Goal: Transaction & Acquisition: Purchase product/service

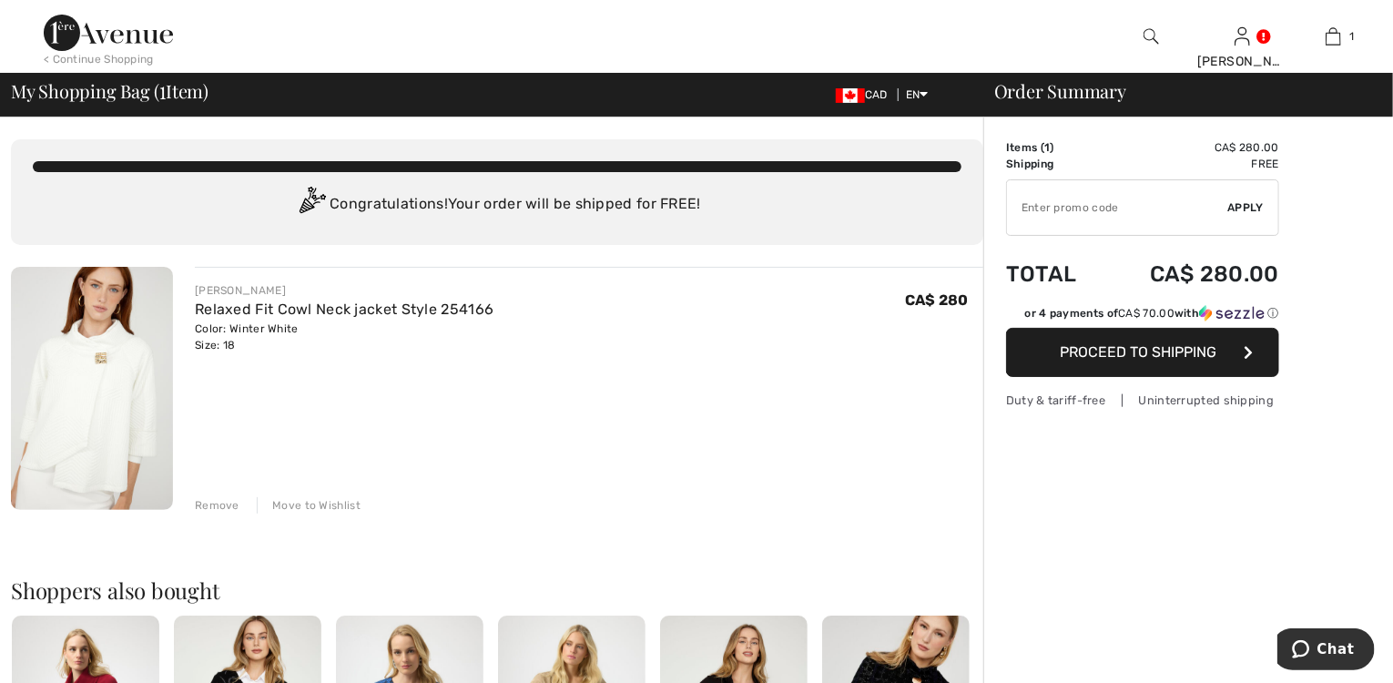
click at [1118, 356] on span "Proceed to Shipping" at bounding box center [1138, 351] width 157 height 17
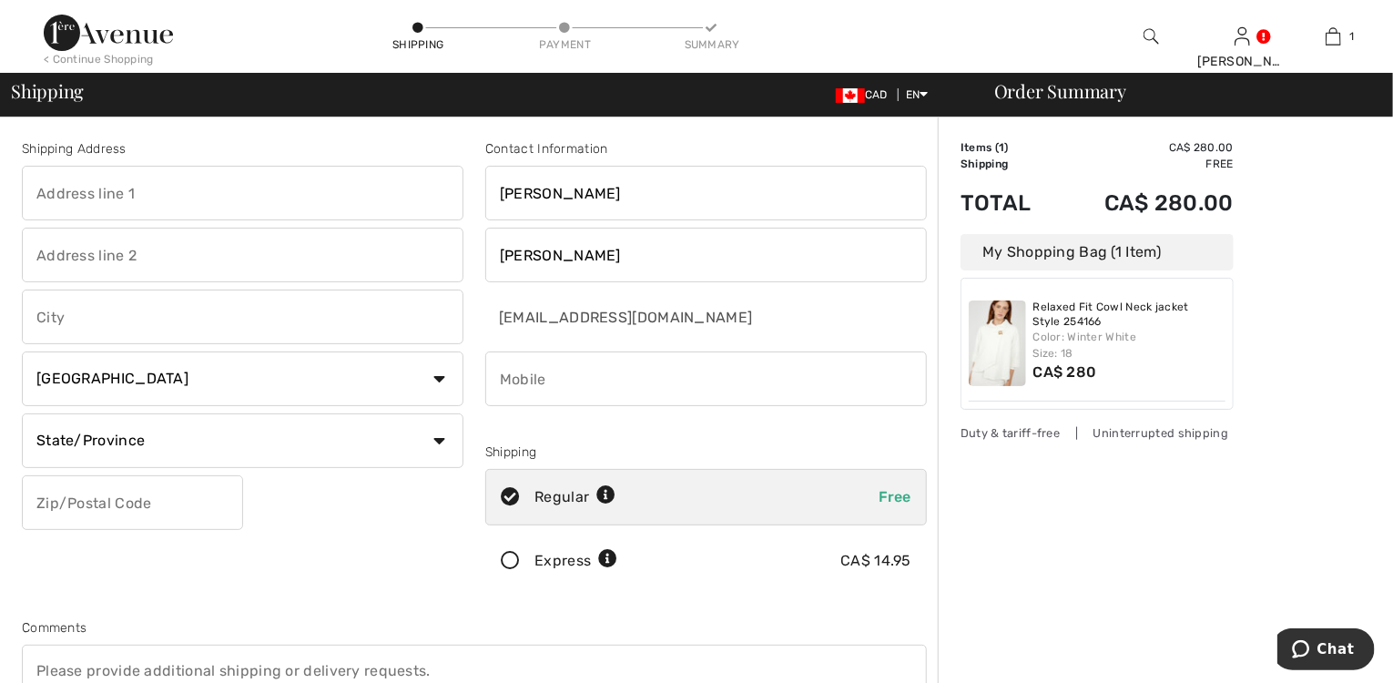
click at [66, 189] on input "text" at bounding box center [243, 193] width 442 height 55
type input "1002-700 boul. Du Carrefour"
type input "Gatineau"
select select "QC"
type input "J8T 0H3"
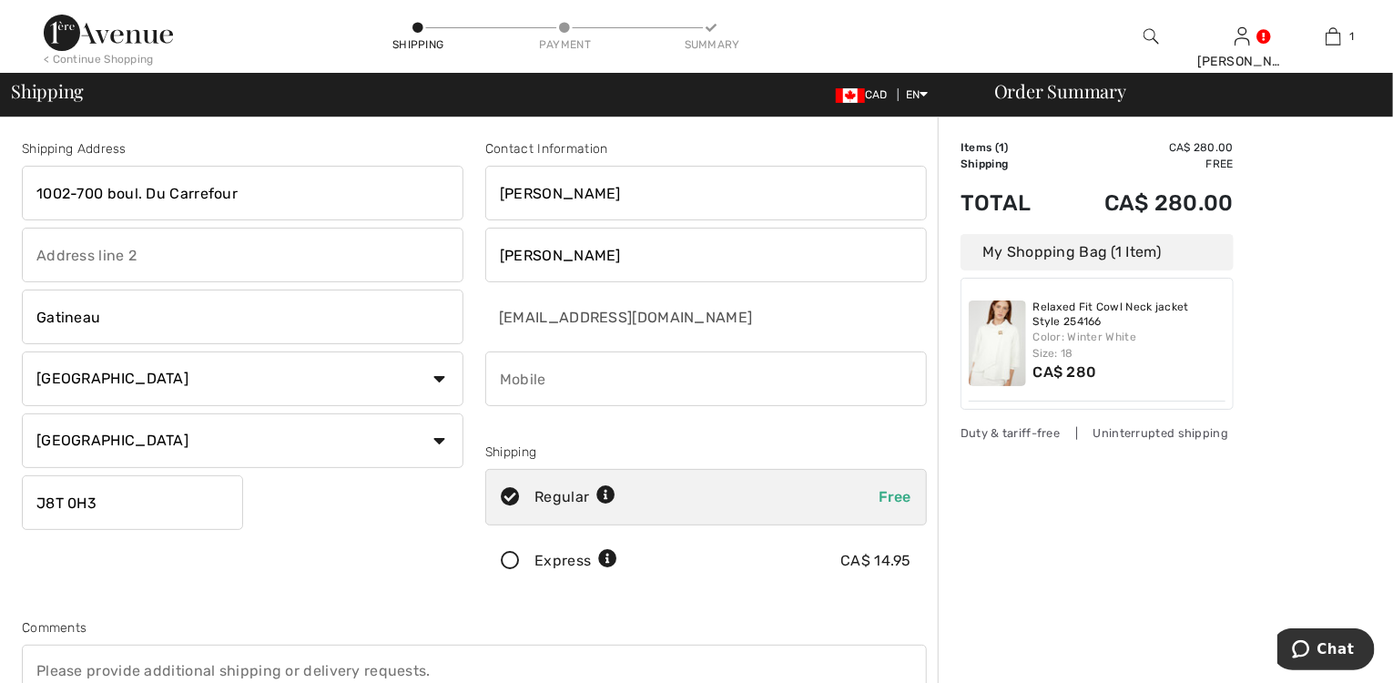
type input "8196357158"
type input "J8T0H3"
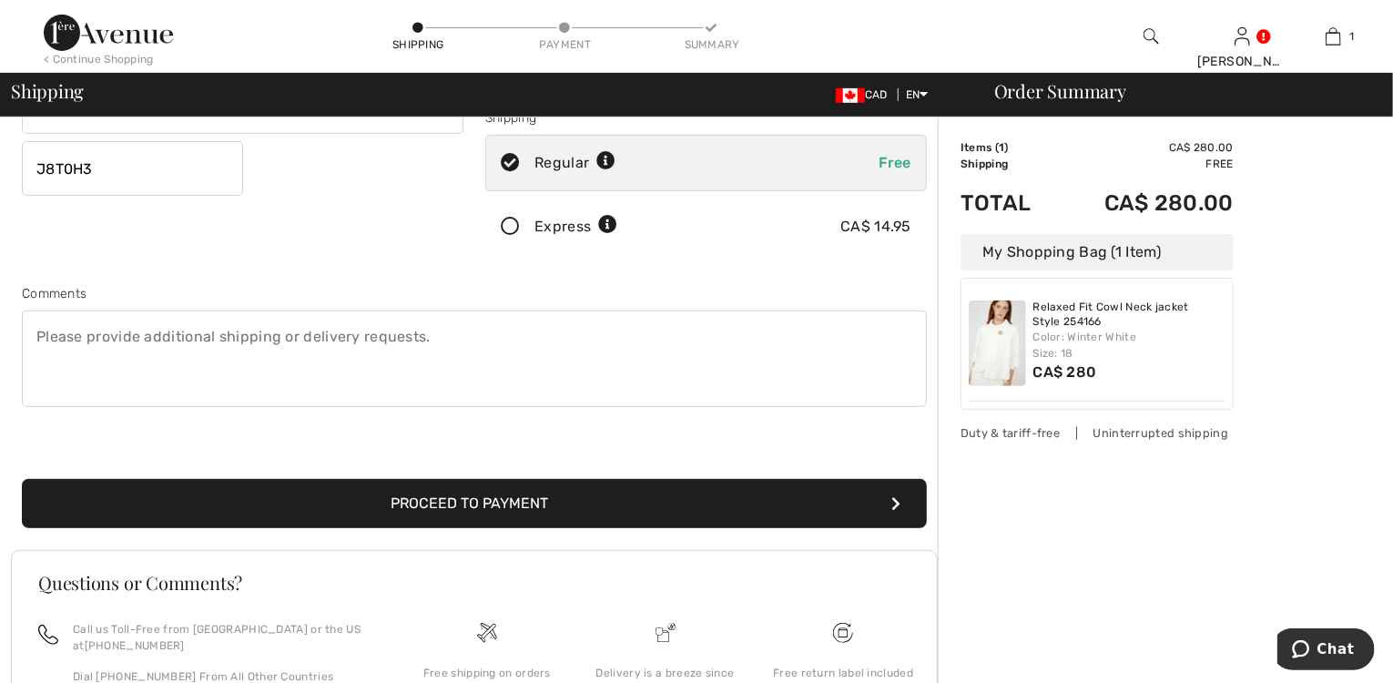
scroll to position [364, 0]
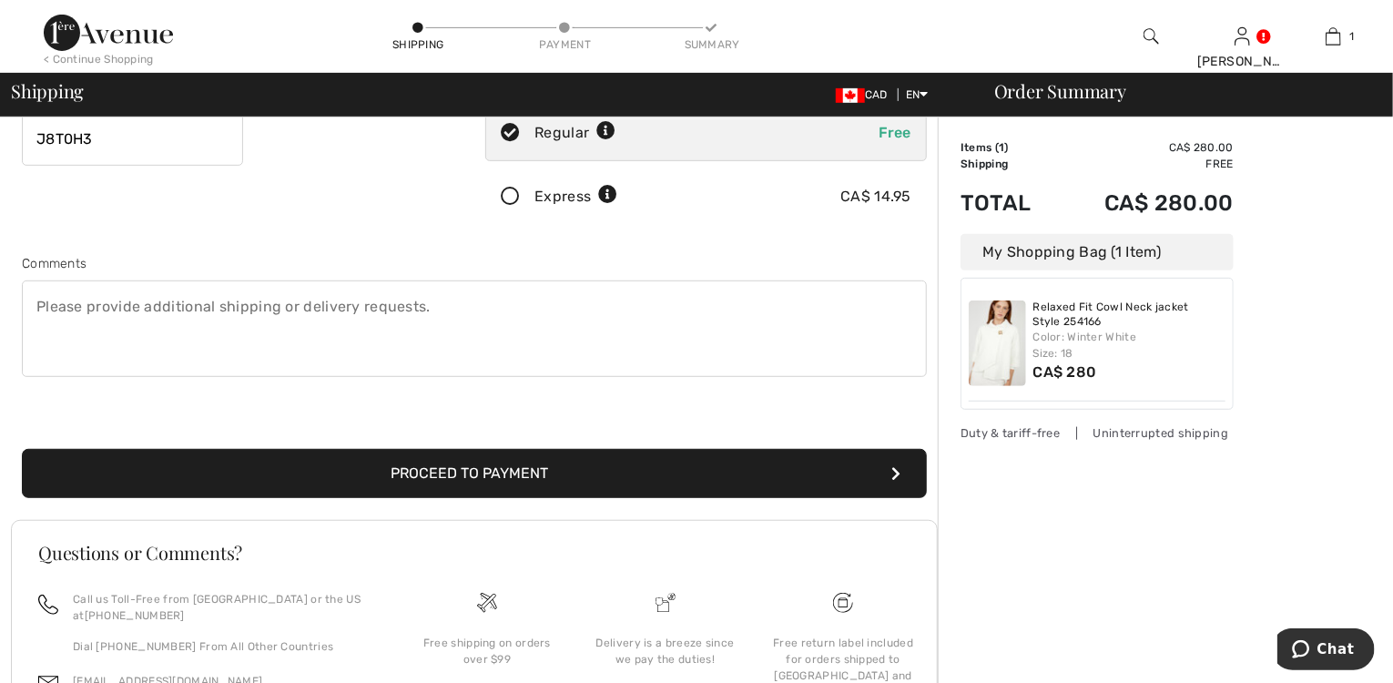
click at [495, 477] on button "Proceed to Payment" at bounding box center [474, 473] width 905 height 49
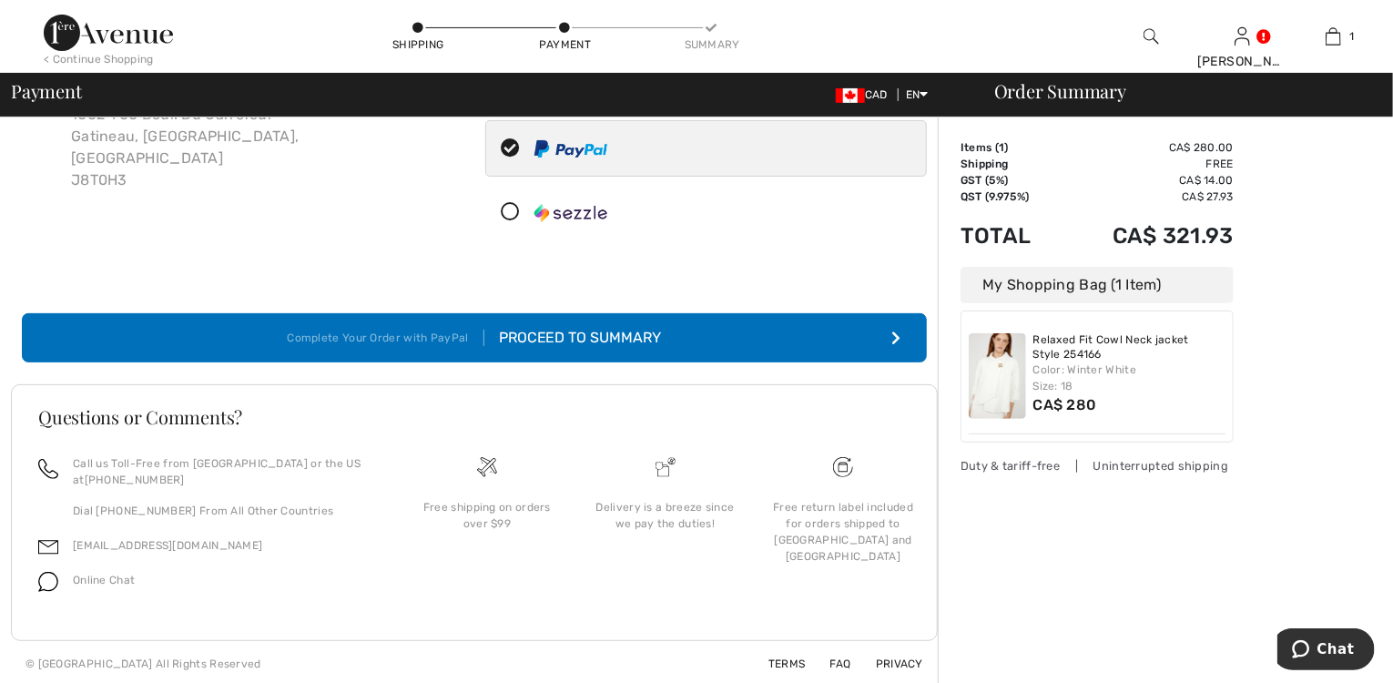
scroll to position [163, 0]
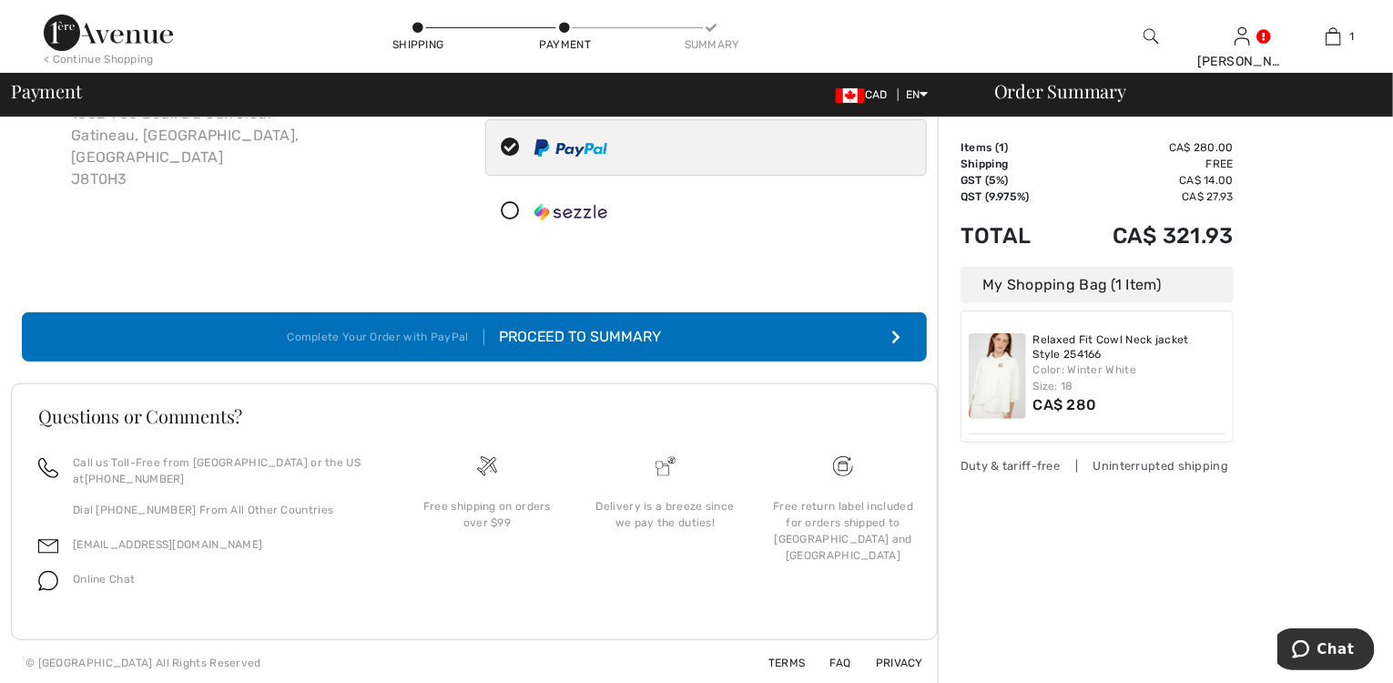
click at [559, 331] on div "Proceed to Summary" at bounding box center [573, 337] width 178 height 22
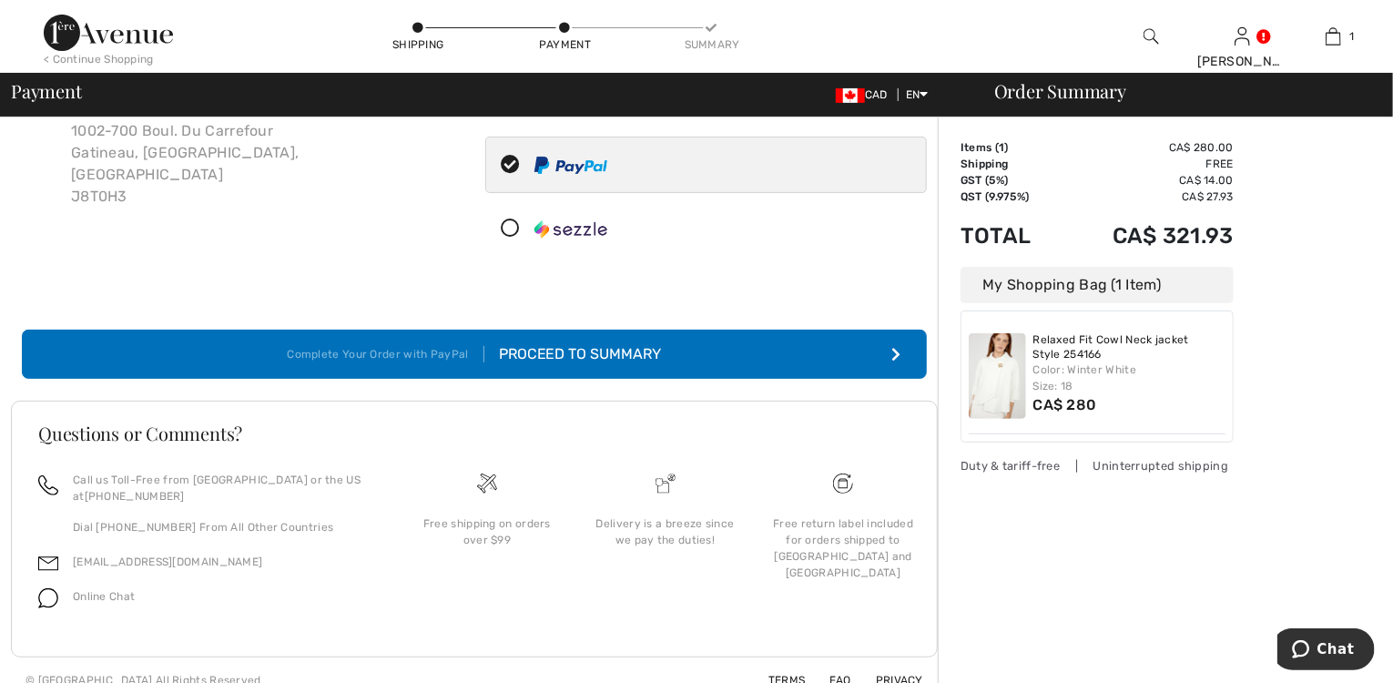
scroll to position [146, 0]
click at [509, 224] on icon at bounding box center [510, 228] width 48 height 19
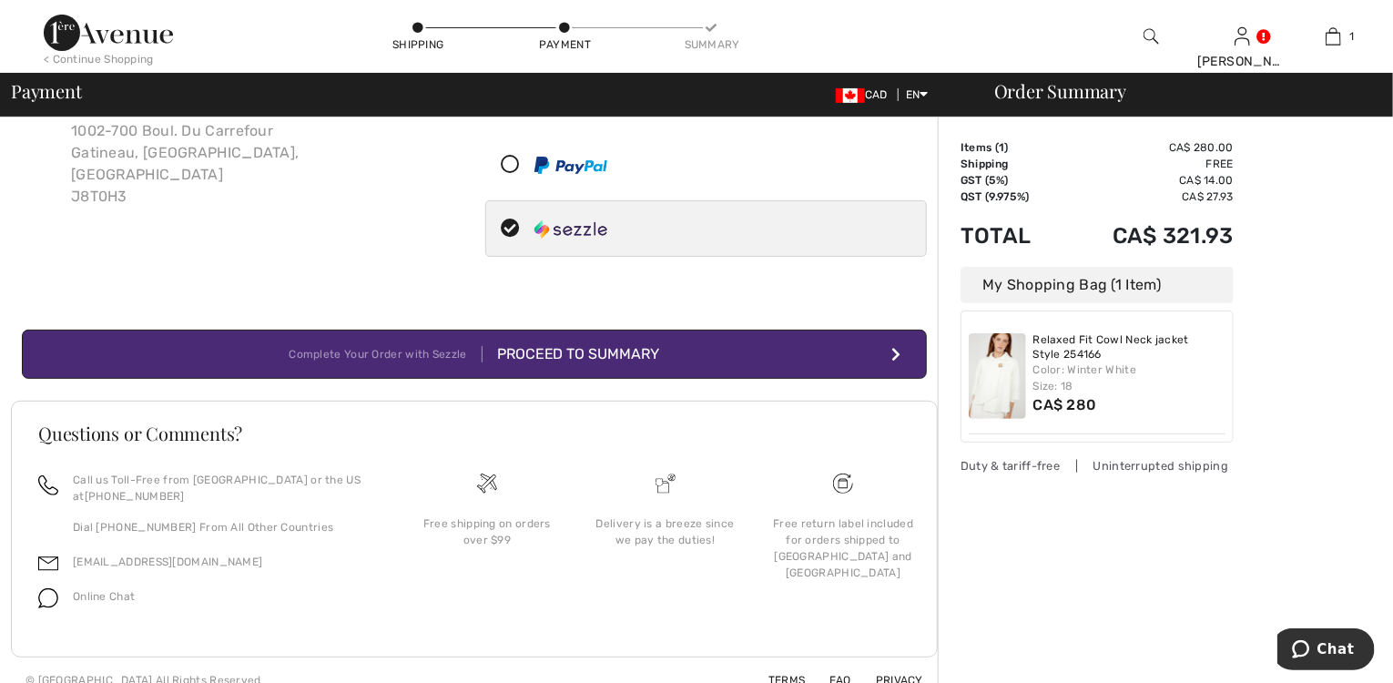
click at [537, 357] on div "Proceed to Summary" at bounding box center [572, 354] width 178 height 22
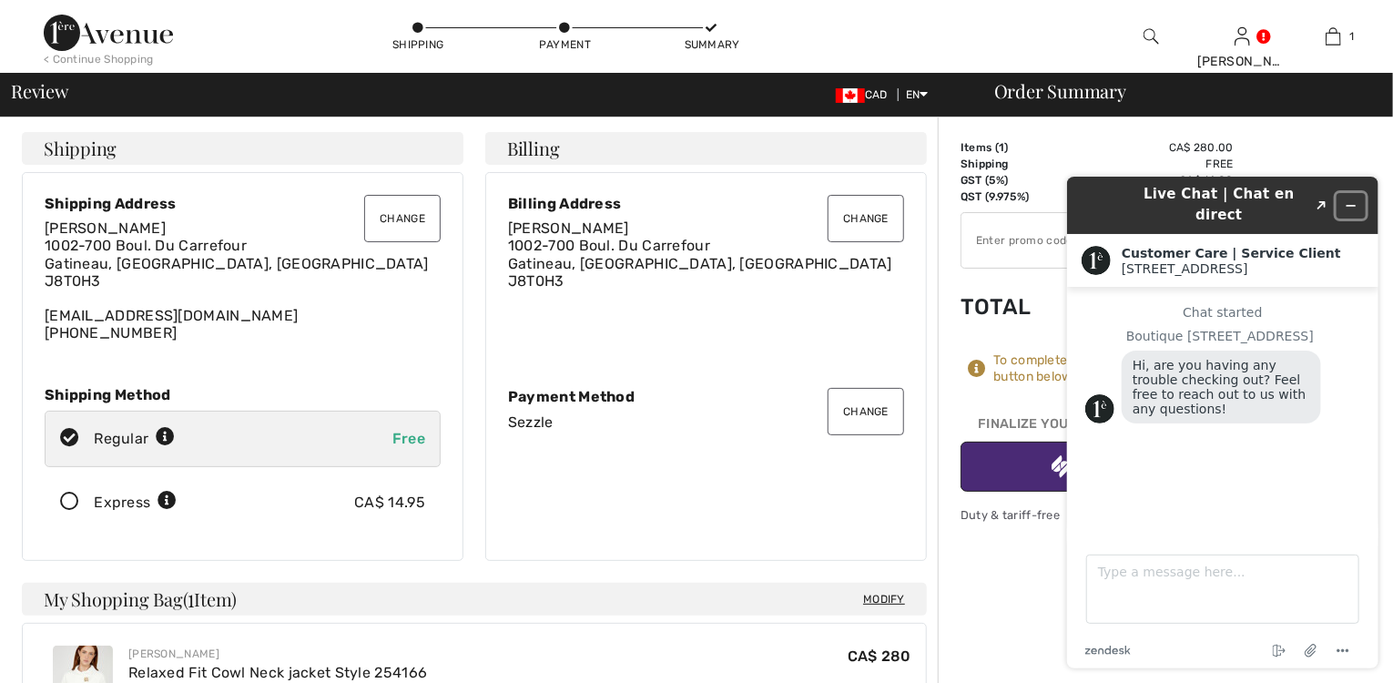
click at [1352, 199] on icon "Minimize widget" at bounding box center [1350, 205] width 13 height 13
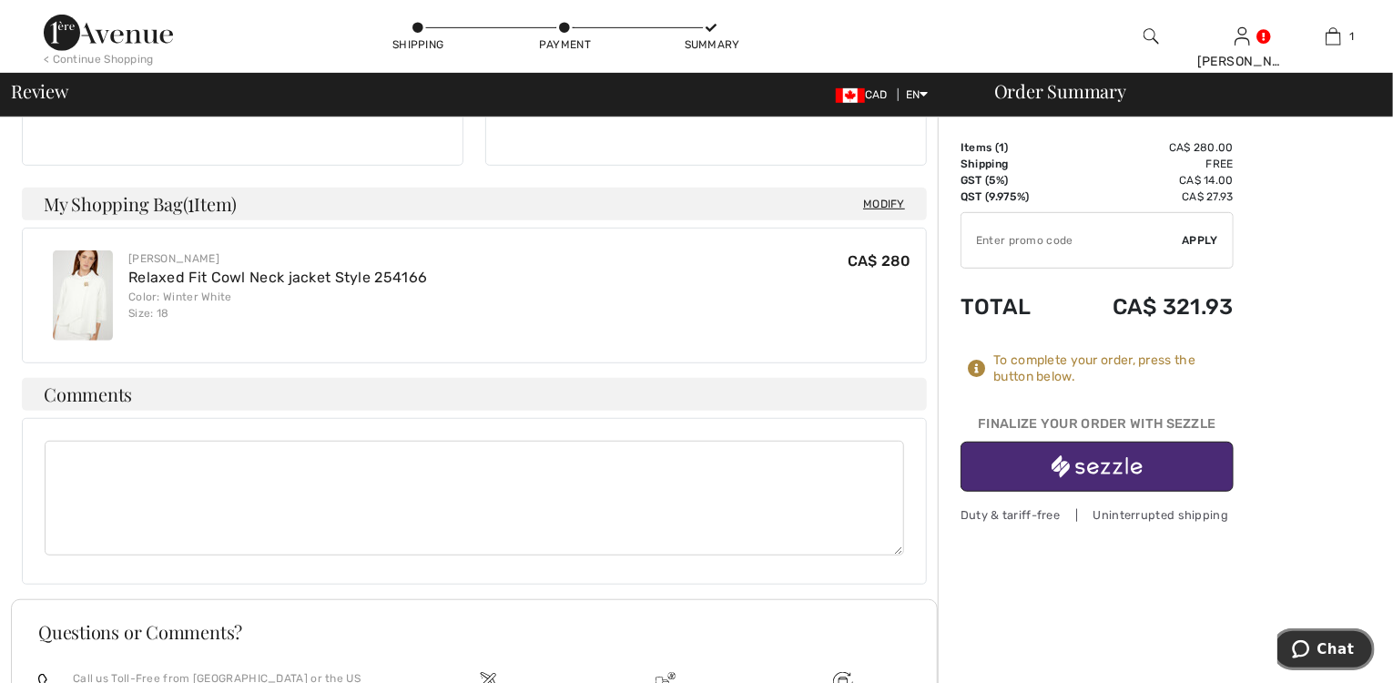
scroll to position [391, 0]
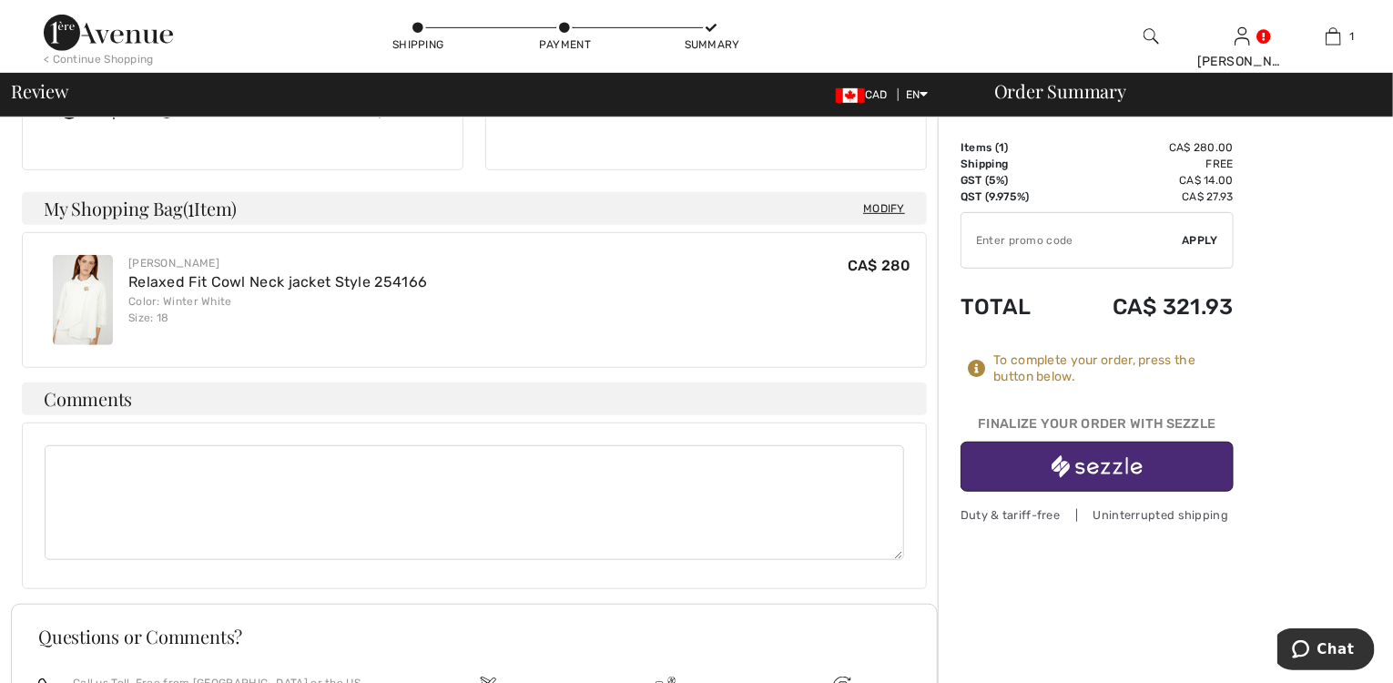
click at [76, 303] on img at bounding box center [83, 300] width 60 height 90
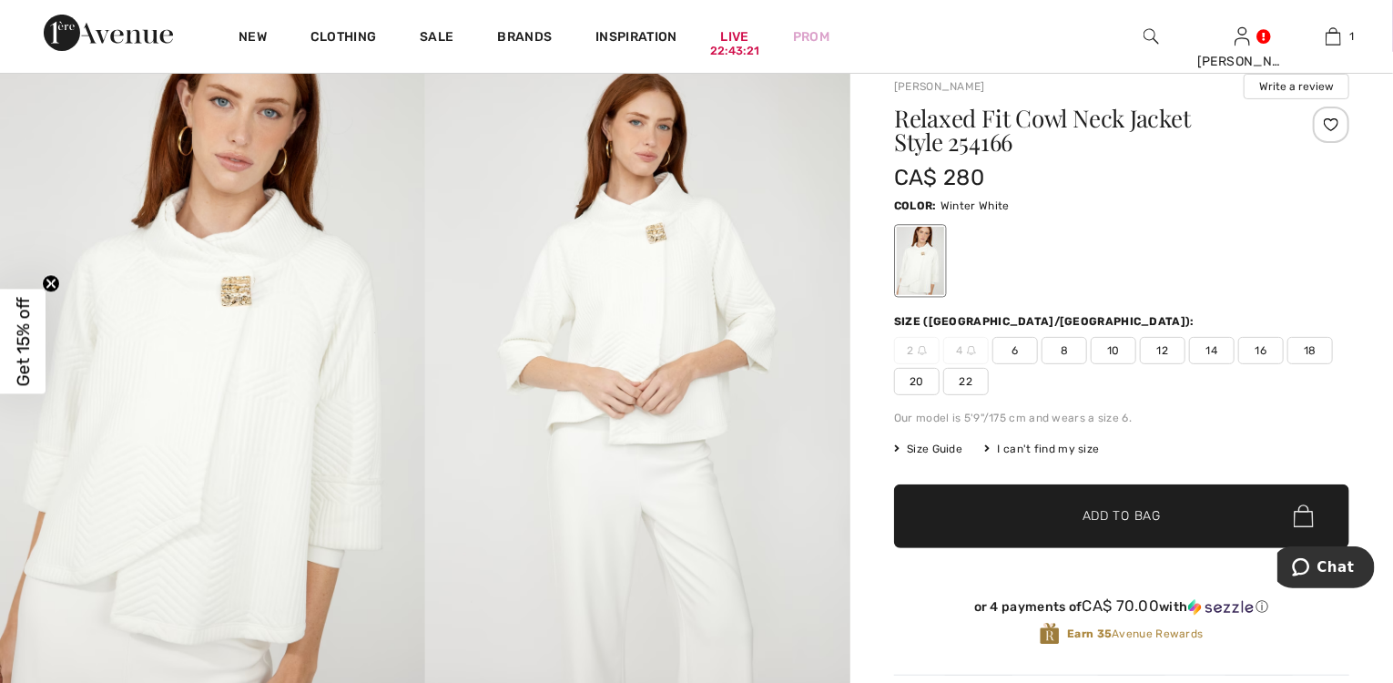
scroll to position [146, 0]
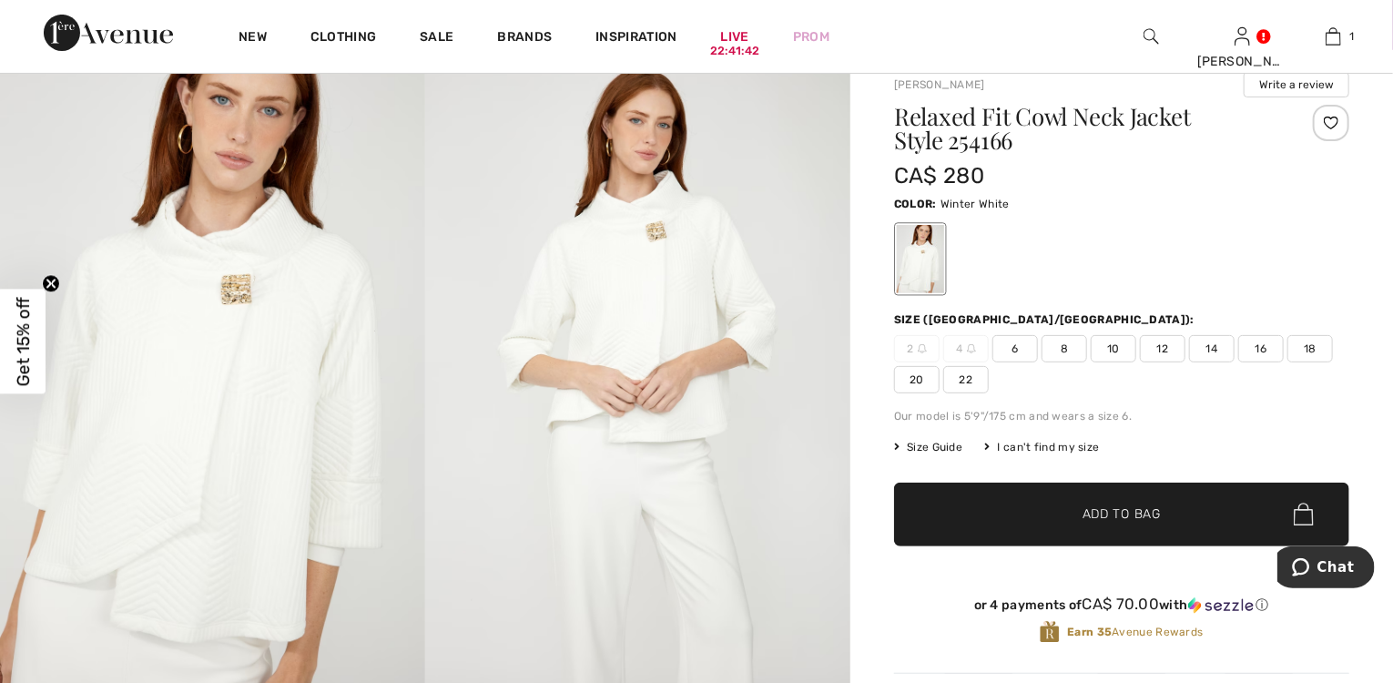
click at [643, 338] on img at bounding box center [637, 369] width 425 height 638
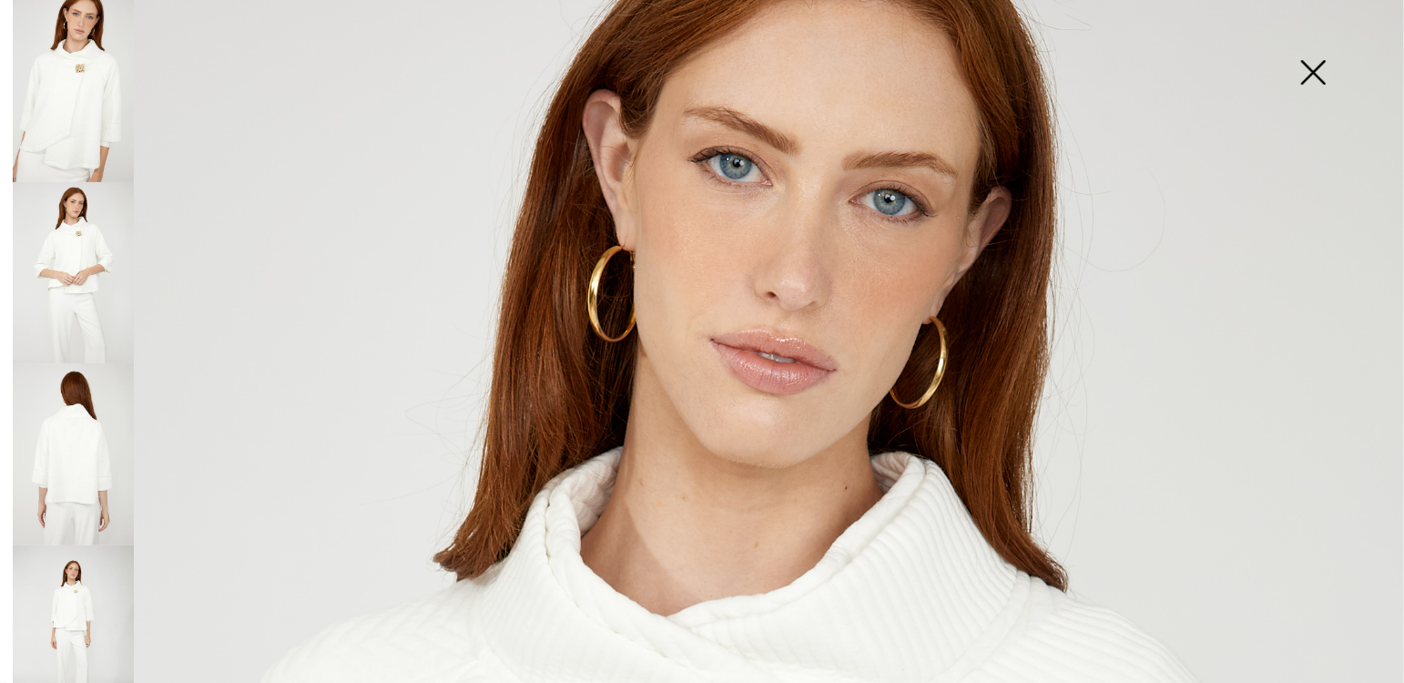
click at [101, 107] on img at bounding box center [73, 91] width 121 height 182
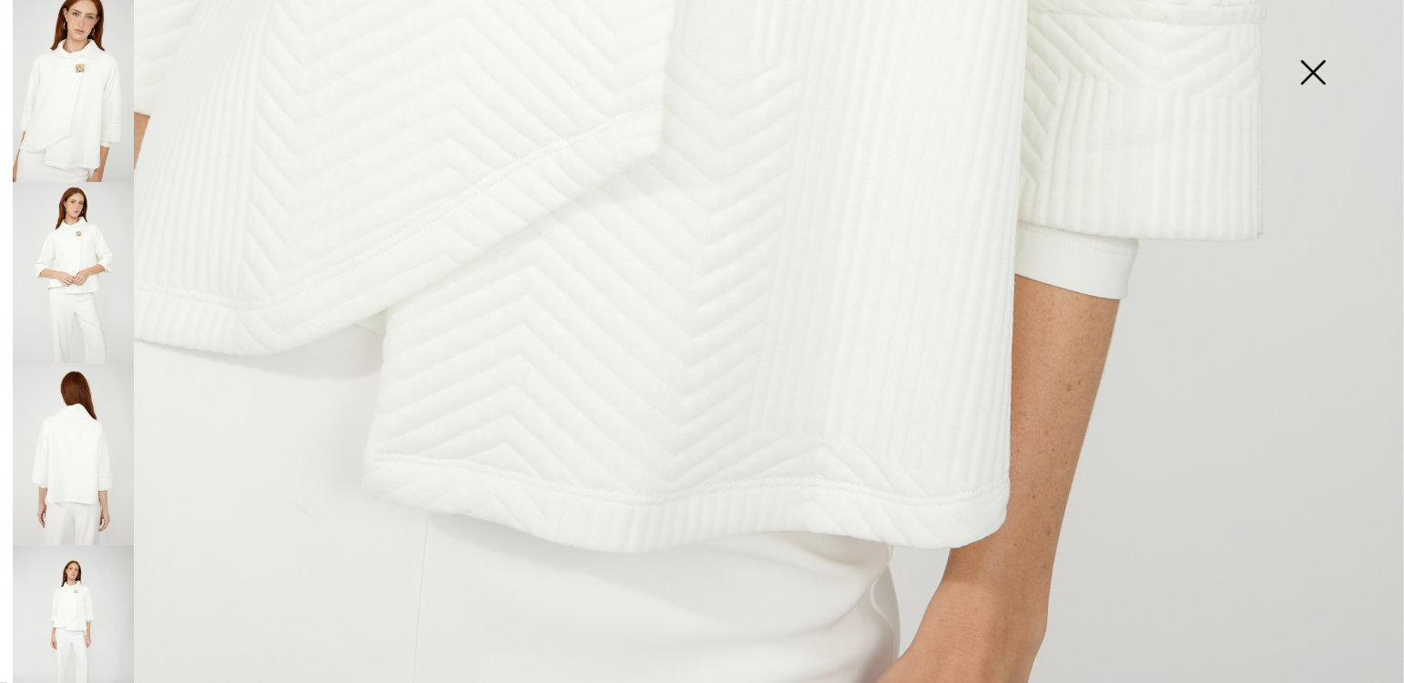
scroll to position [1406, 0]
click at [69, 433] on img at bounding box center [73, 454] width 121 height 182
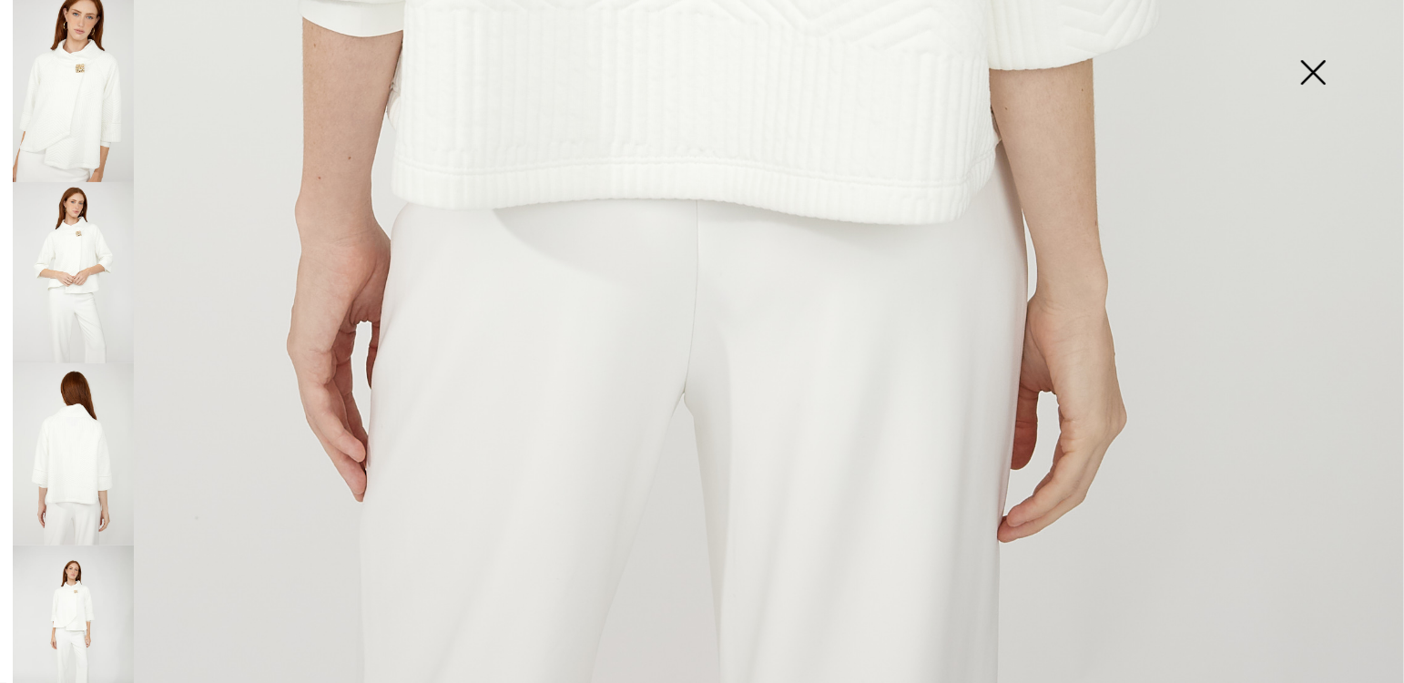
click at [72, 285] on img at bounding box center [73, 273] width 121 height 182
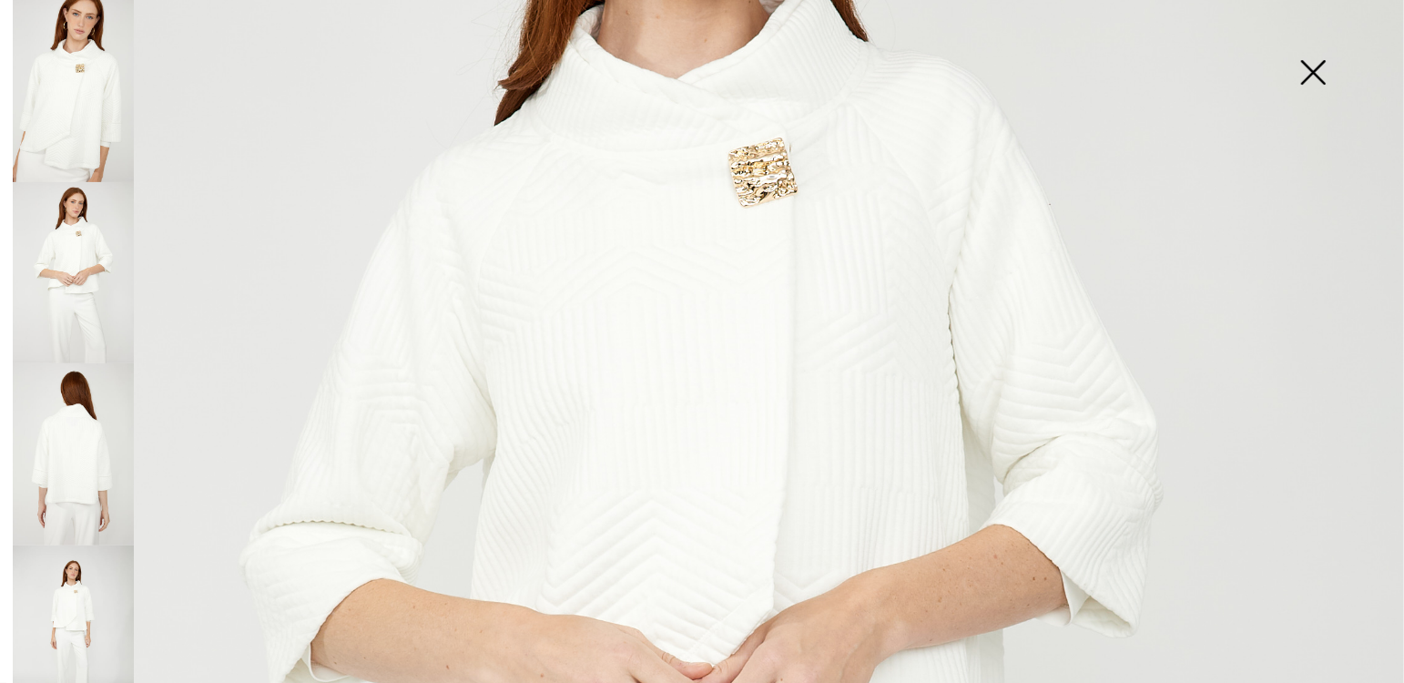
scroll to position [386, 0]
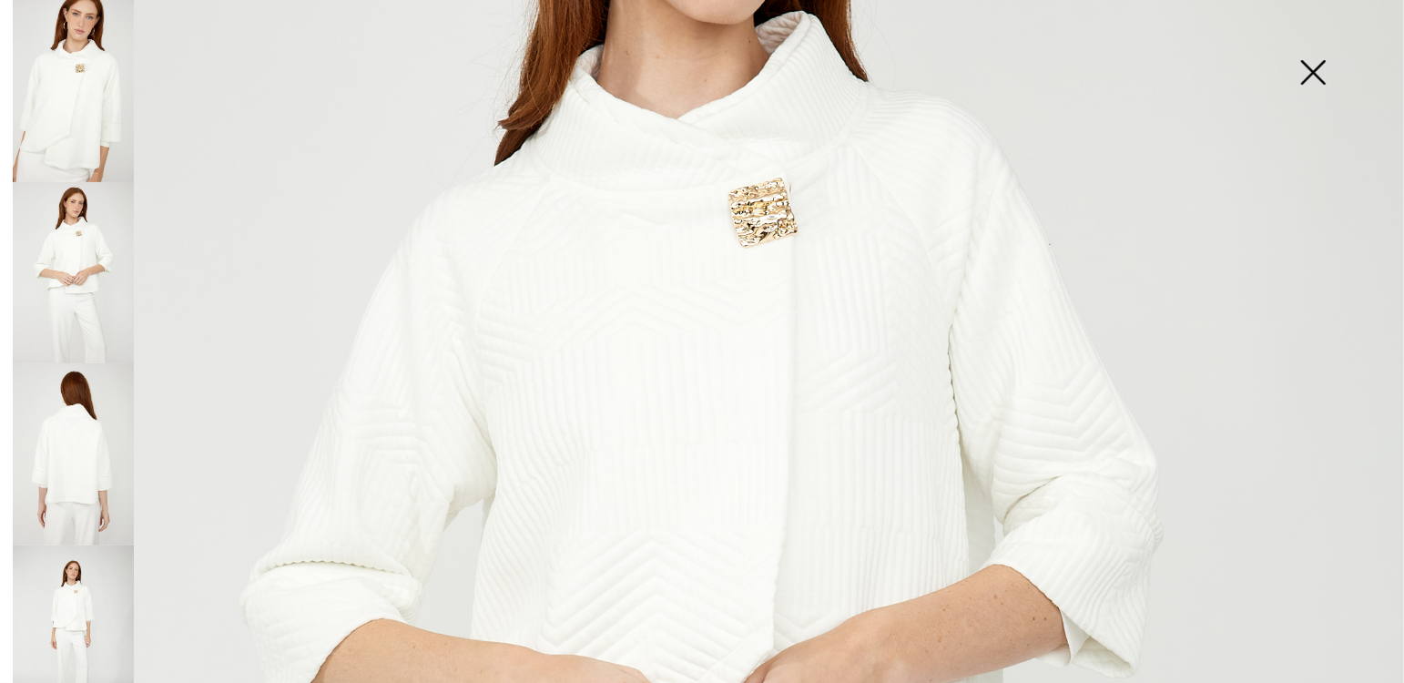
click at [86, 609] on img at bounding box center [73, 636] width 121 height 182
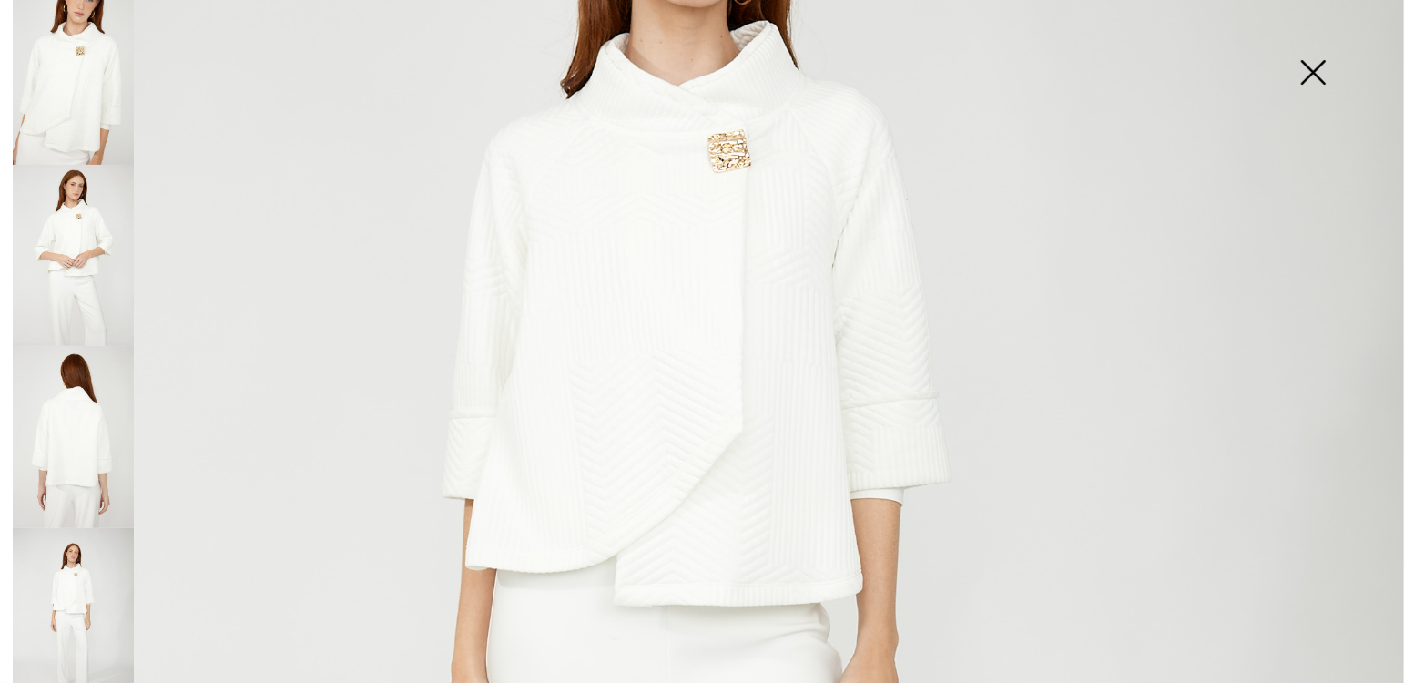
scroll to position [0, 0]
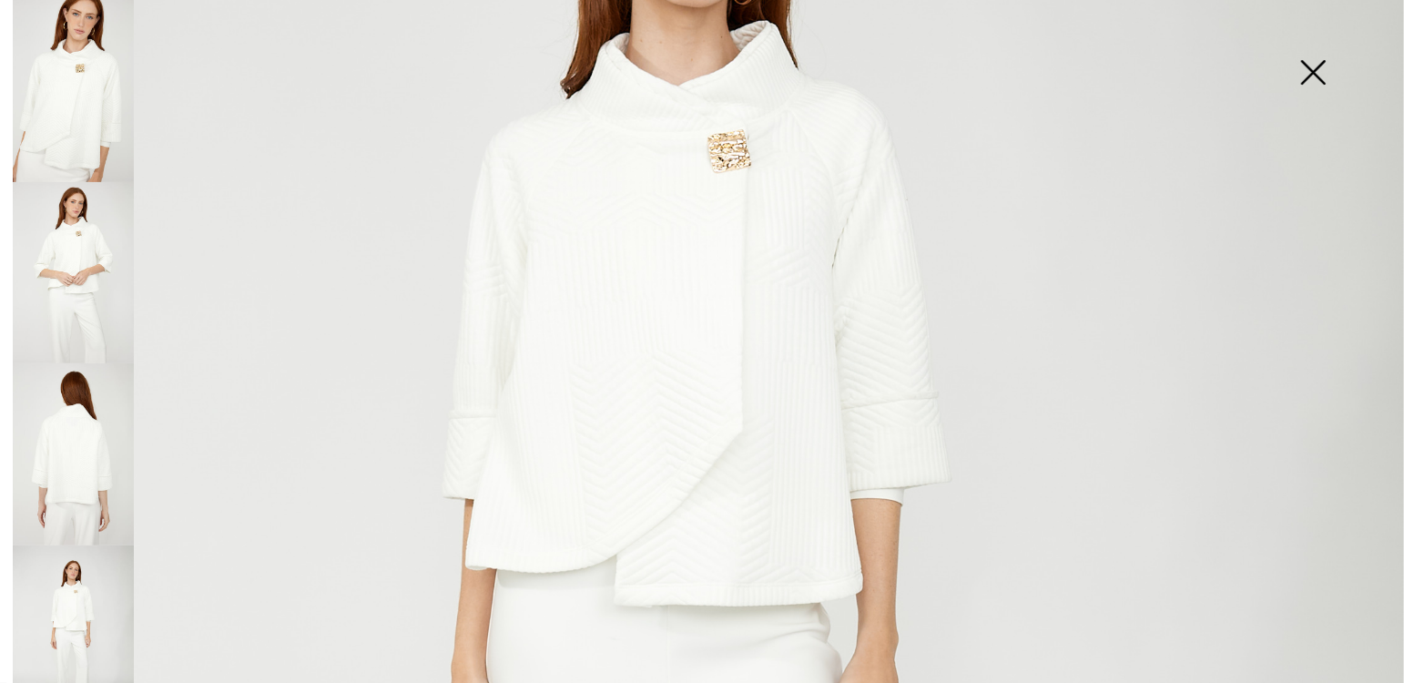
click at [1309, 66] on img at bounding box center [1313, 74] width 91 height 94
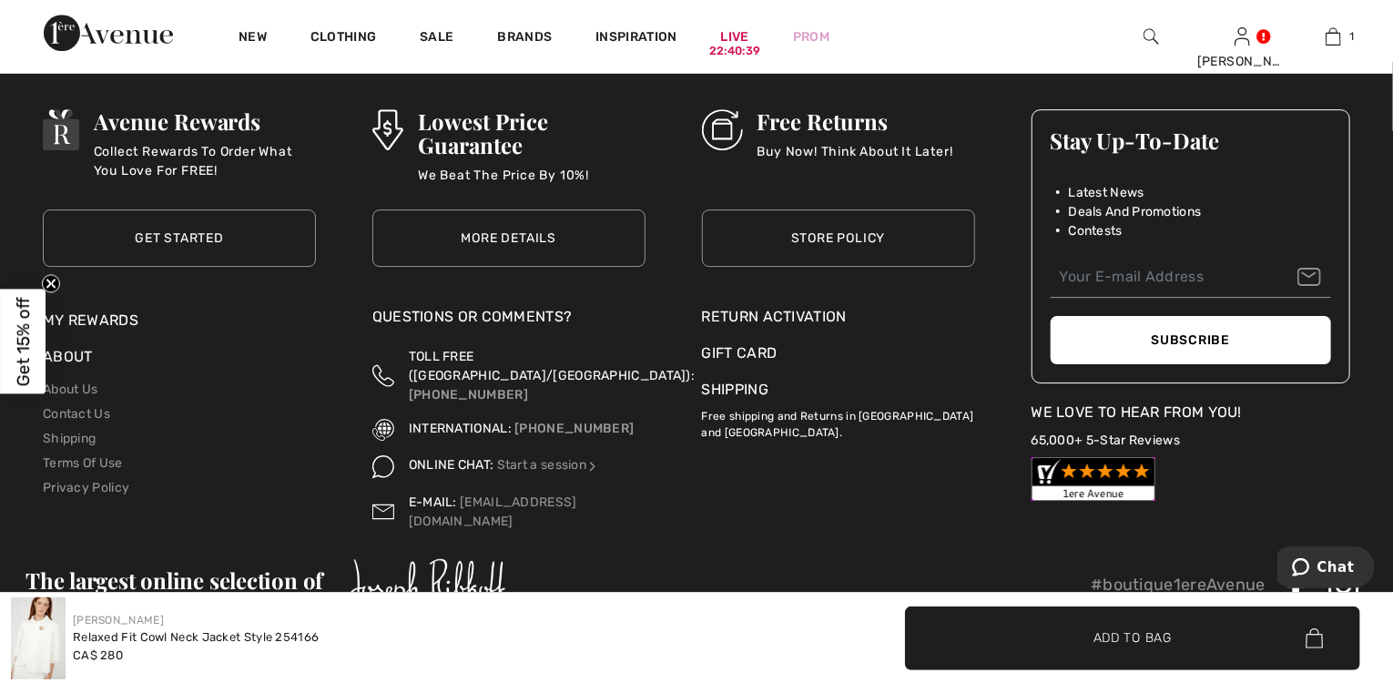
scroll to position [2898, 0]
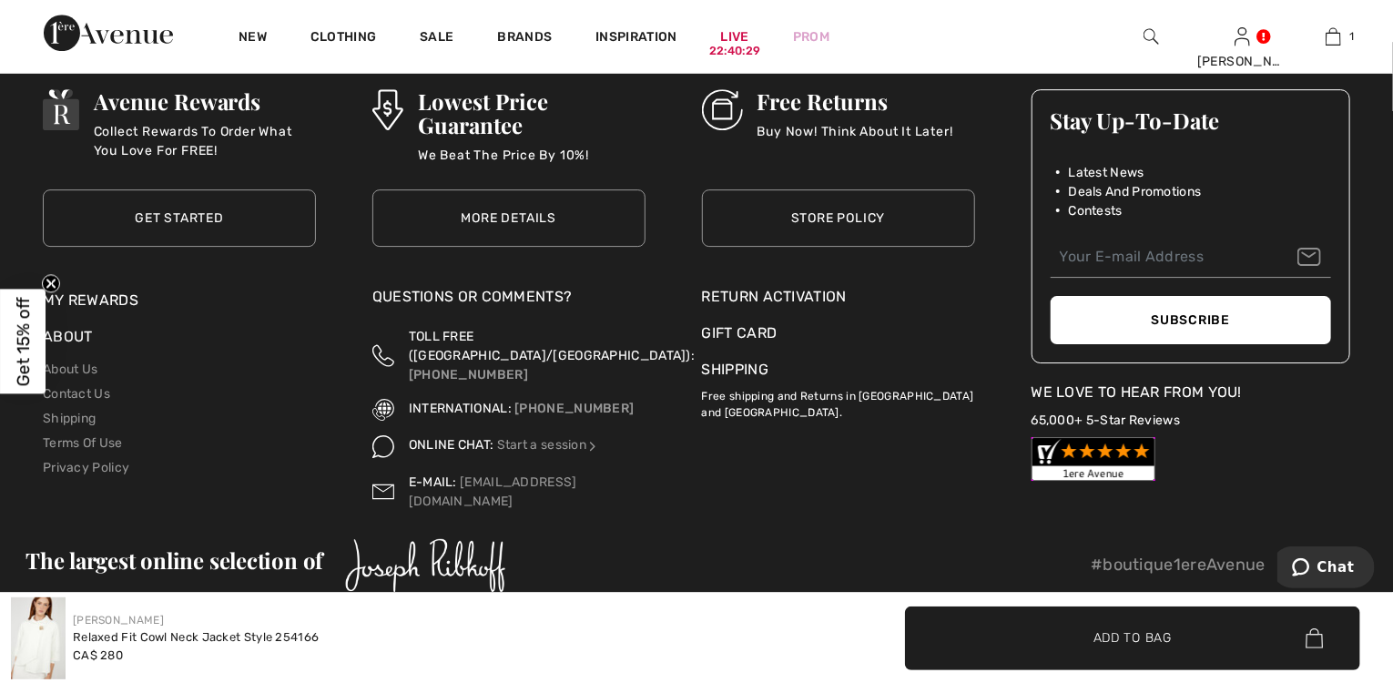
click at [21, 343] on span "Get 15% off" at bounding box center [23, 341] width 21 height 89
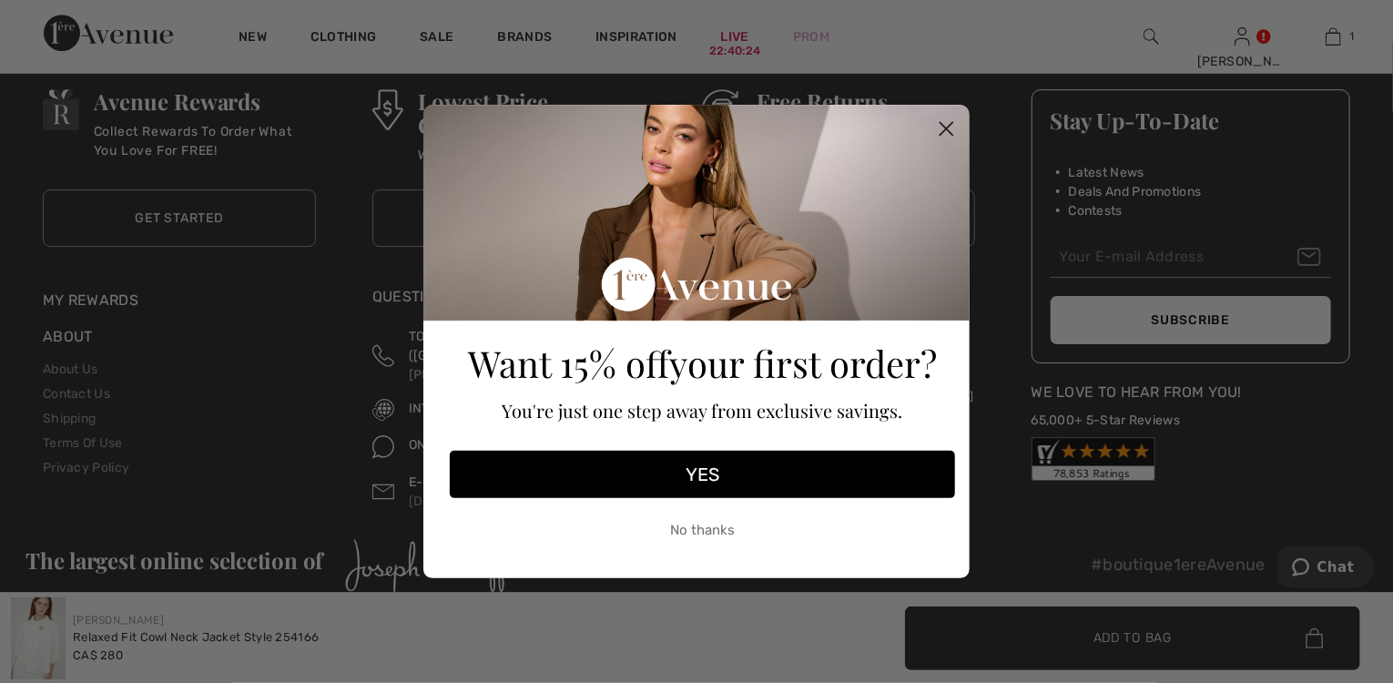
click at [953, 124] on circle "Close dialog" at bounding box center [947, 129] width 30 height 30
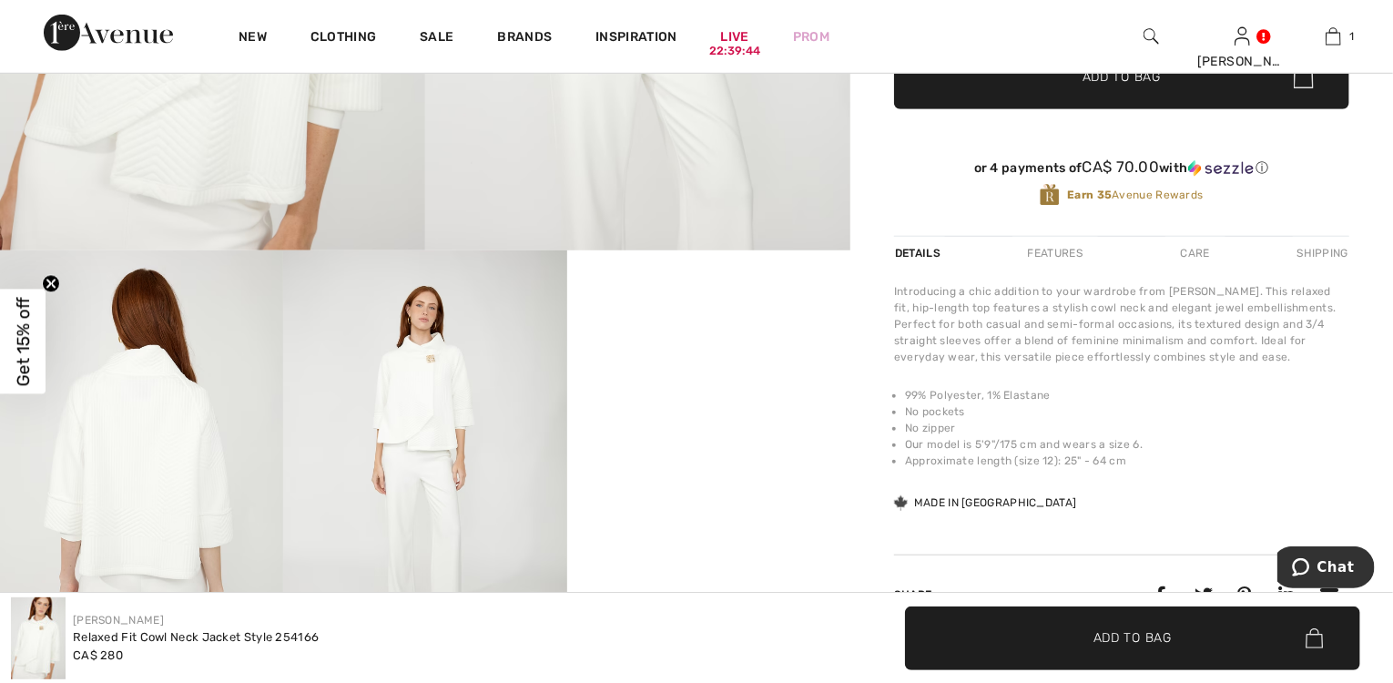
scroll to position [566, 0]
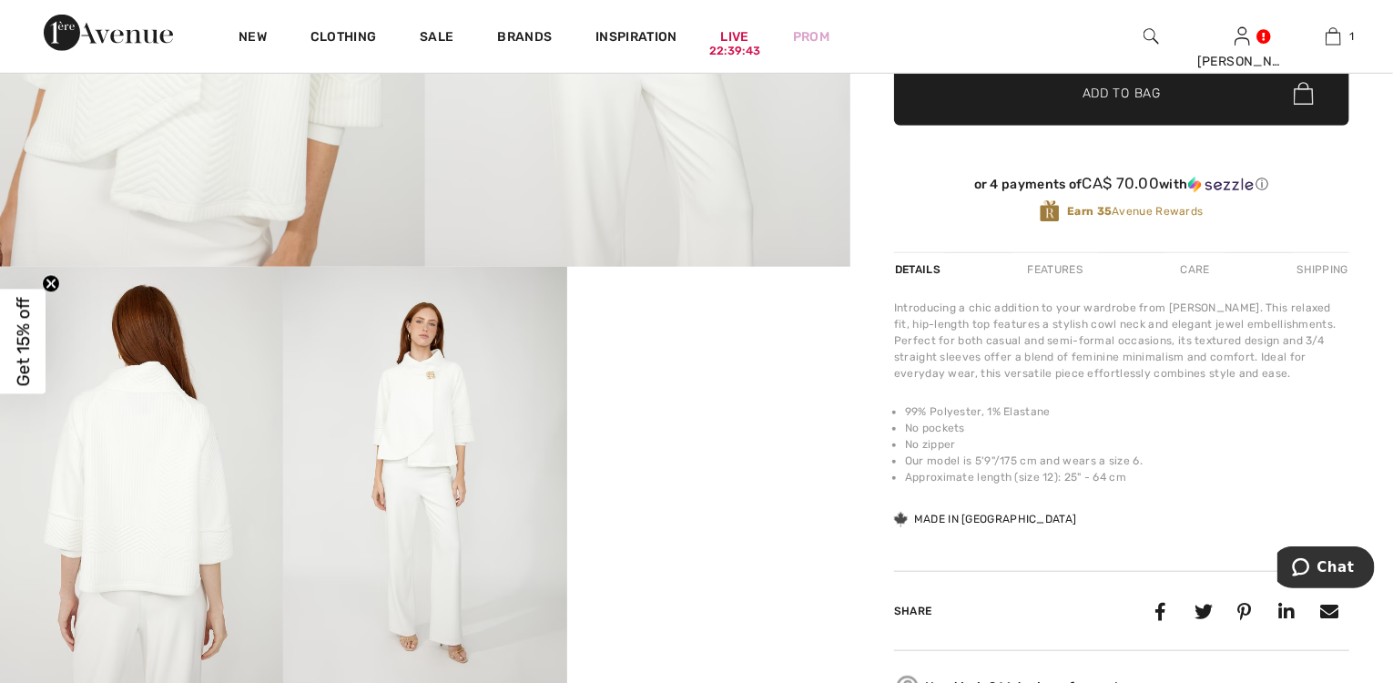
click at [432, 392] on img at bounding box center [424, 479] width 283 height 425
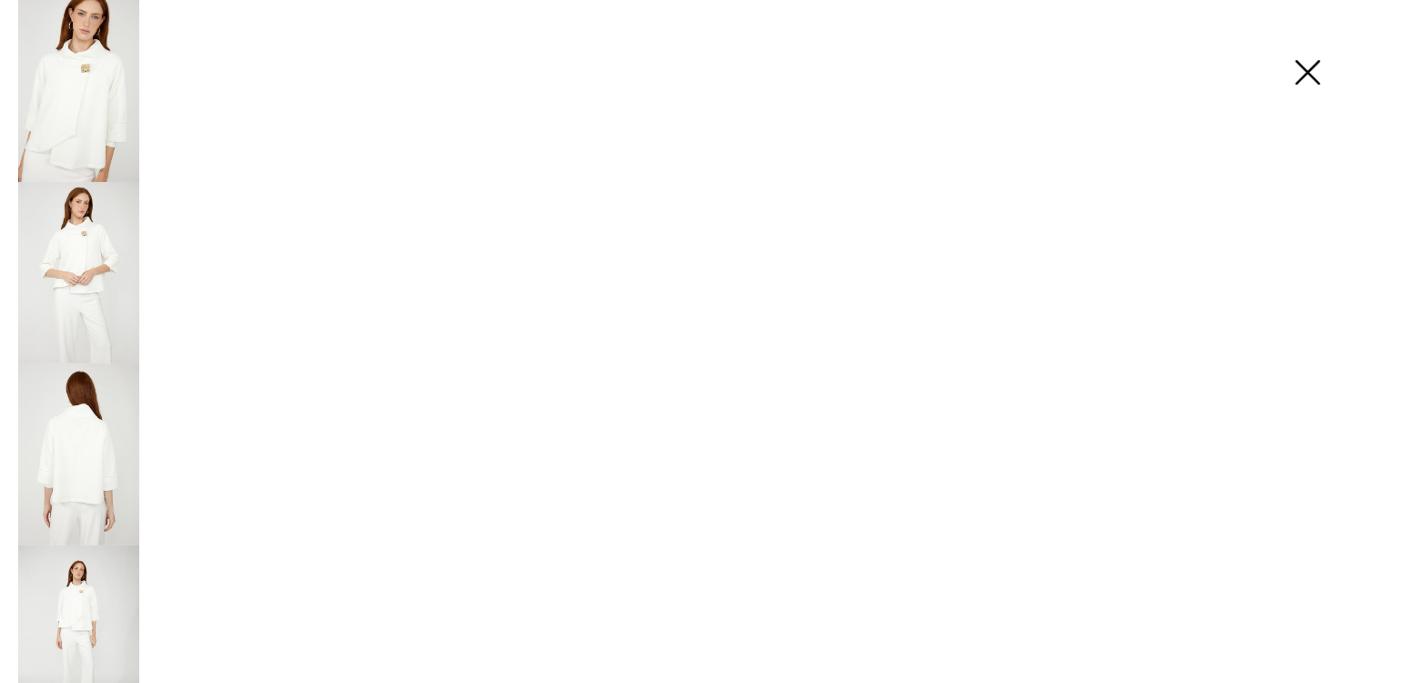
scroll to position [567, 0]
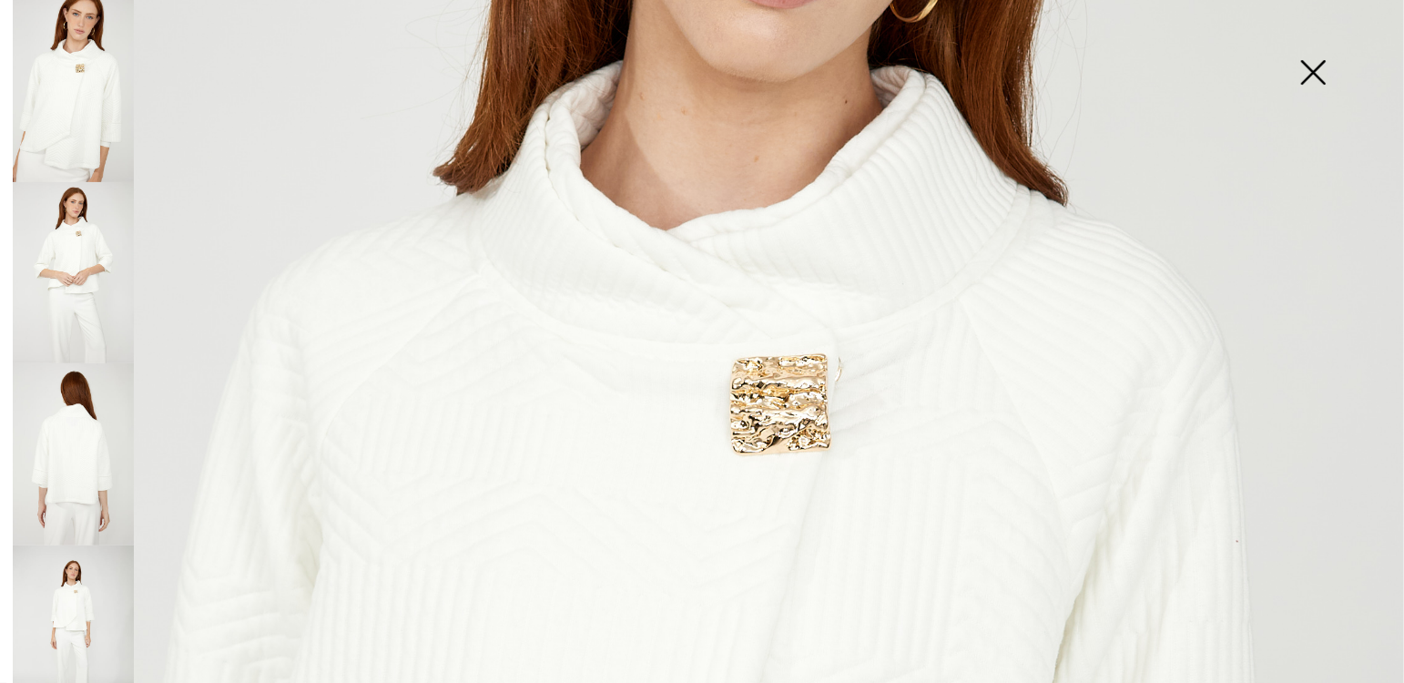
click at [1310, 75] on img at bounding box center [1313, 74] width 91 height 94
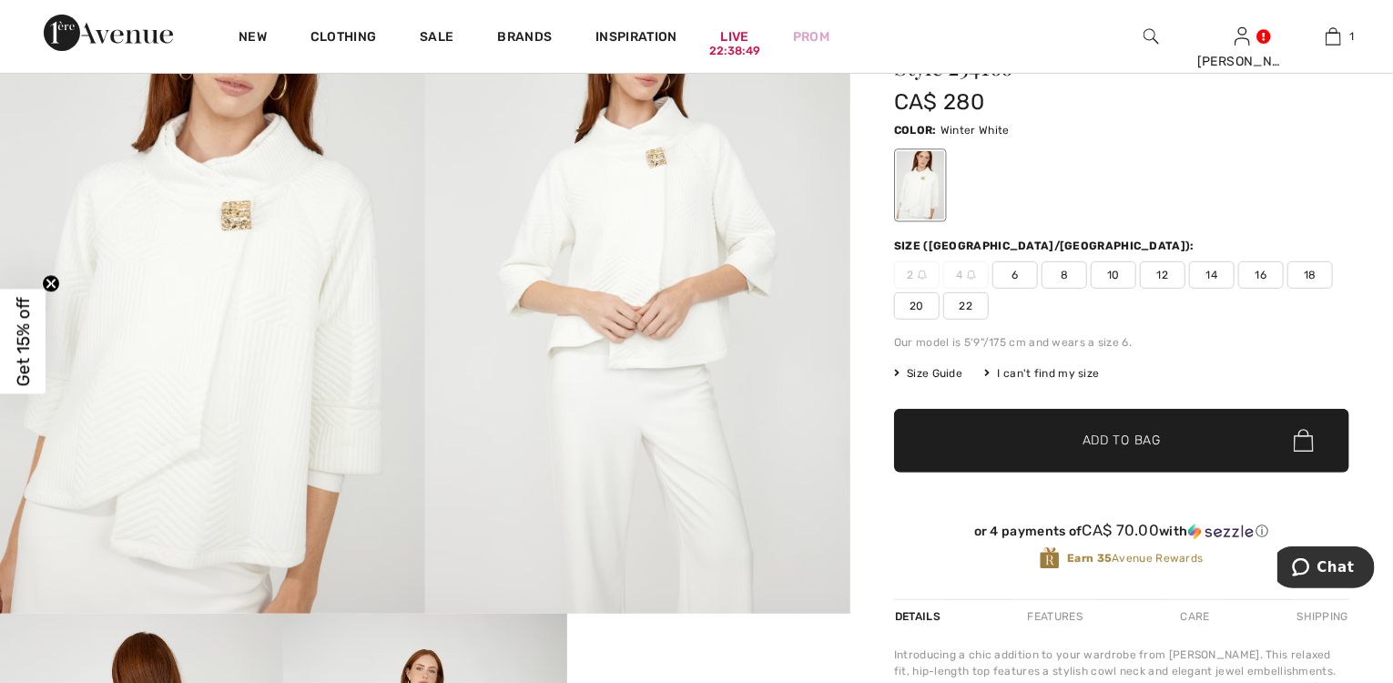
scroll to position [202, 0]
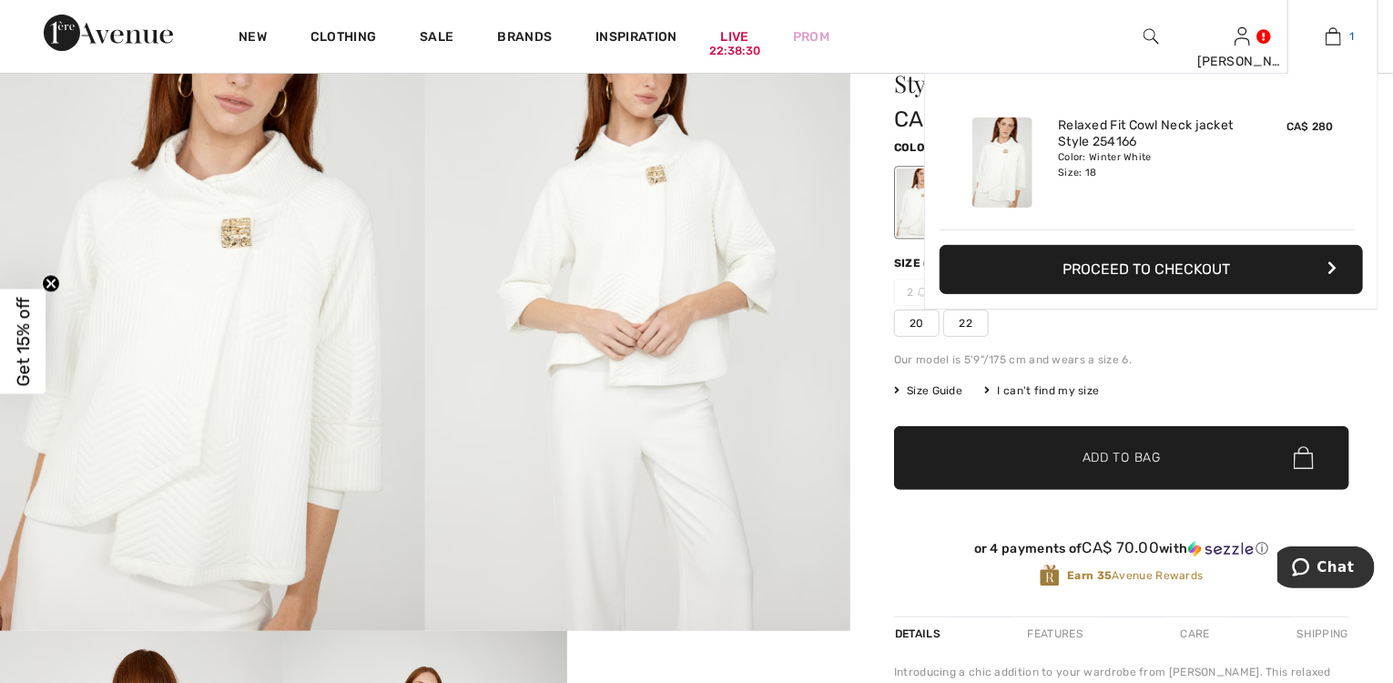
click at [1339, 36] on img at bounding box center [1333, 36] width 15 height 22
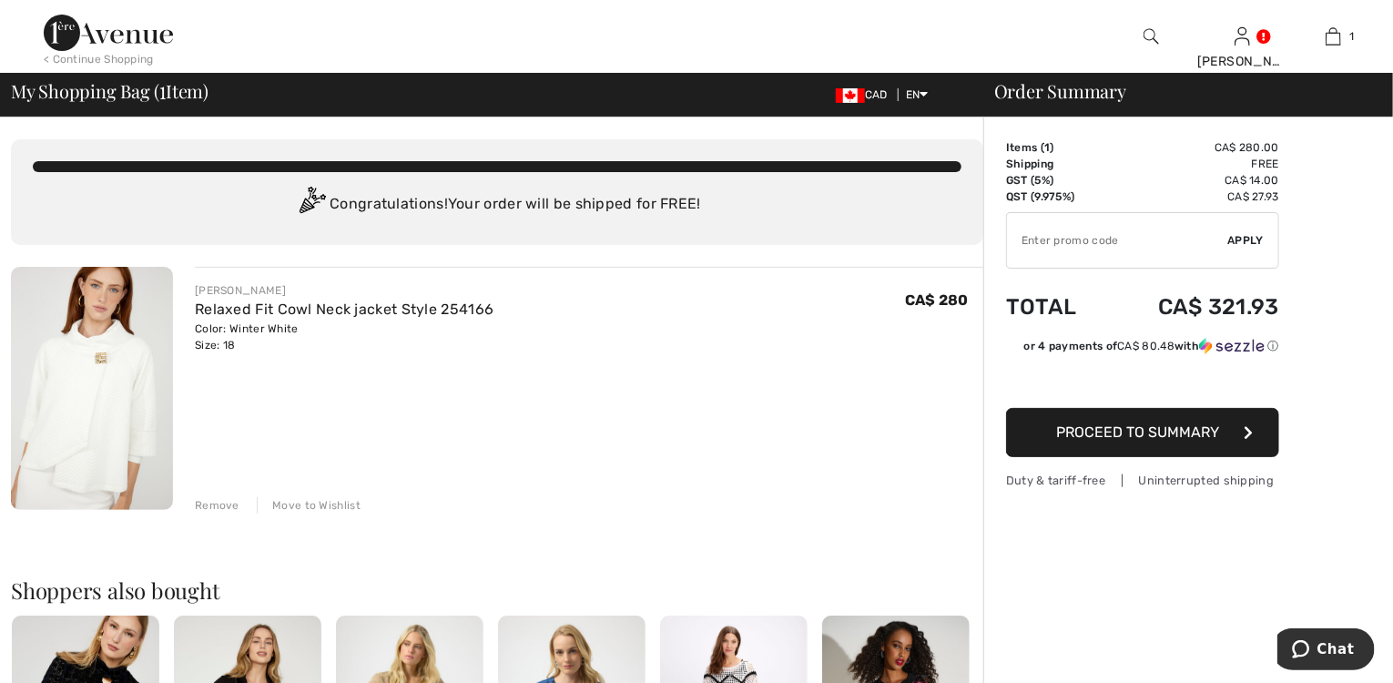
click at [1134, 436] on span "Proceed to Summary" at bounding box center [1138, 431] width 163 height 17
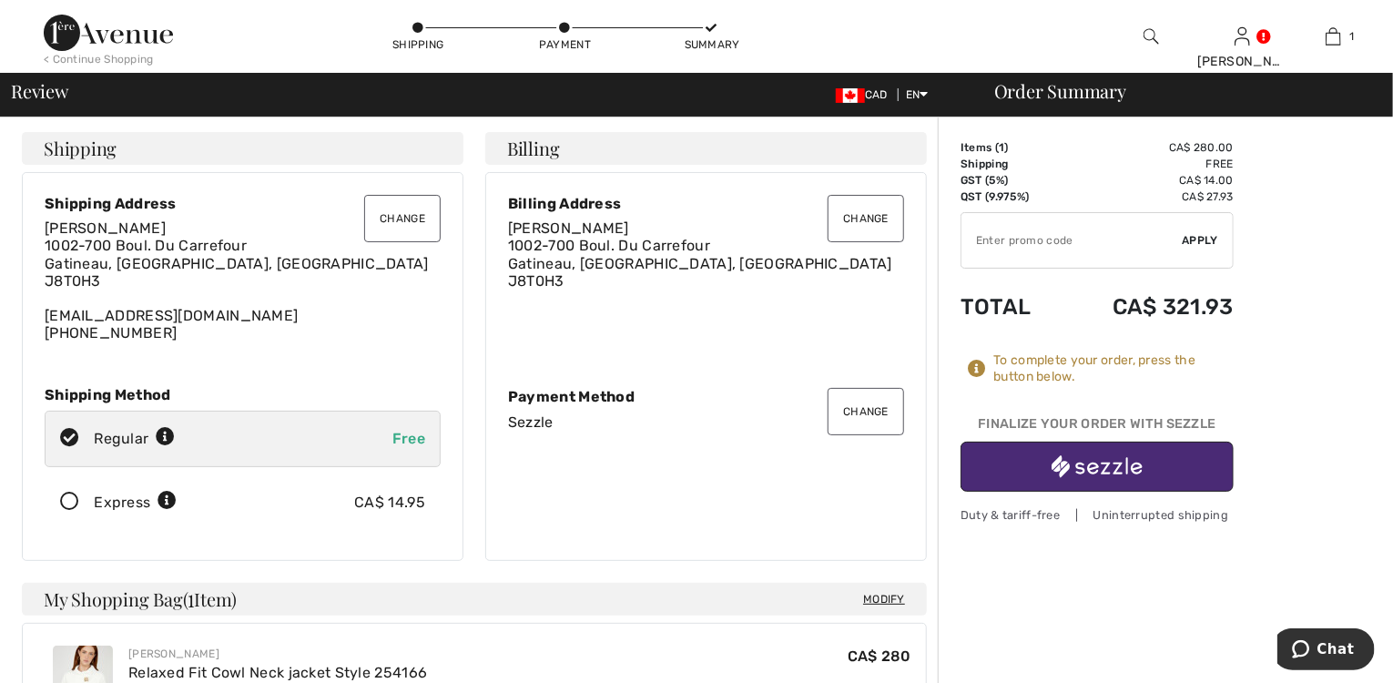
click at [1119, 468] on img "button" at bounding box center [1097, 466] width 91 height 23
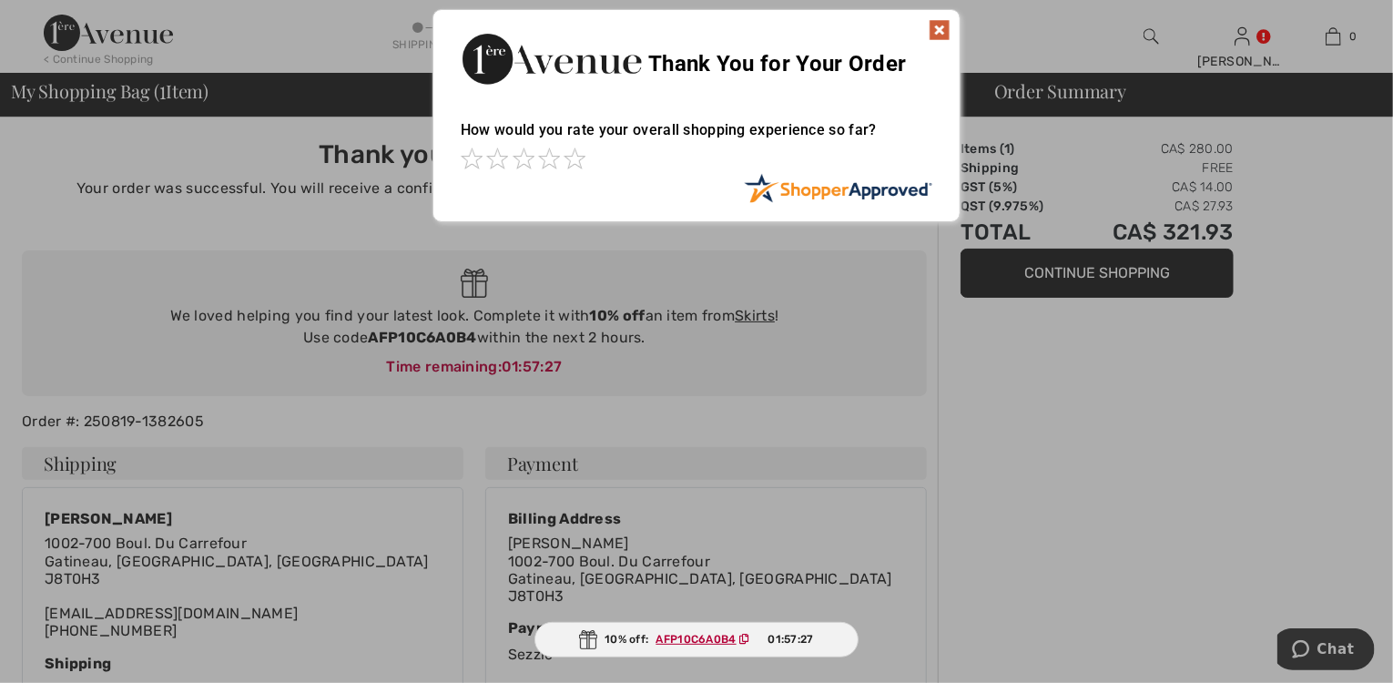
click at [943, 29] on img at bounding box center [940, 30] width 22 height 22
